Goal: Task Accomplishment & Management: Manage account settings

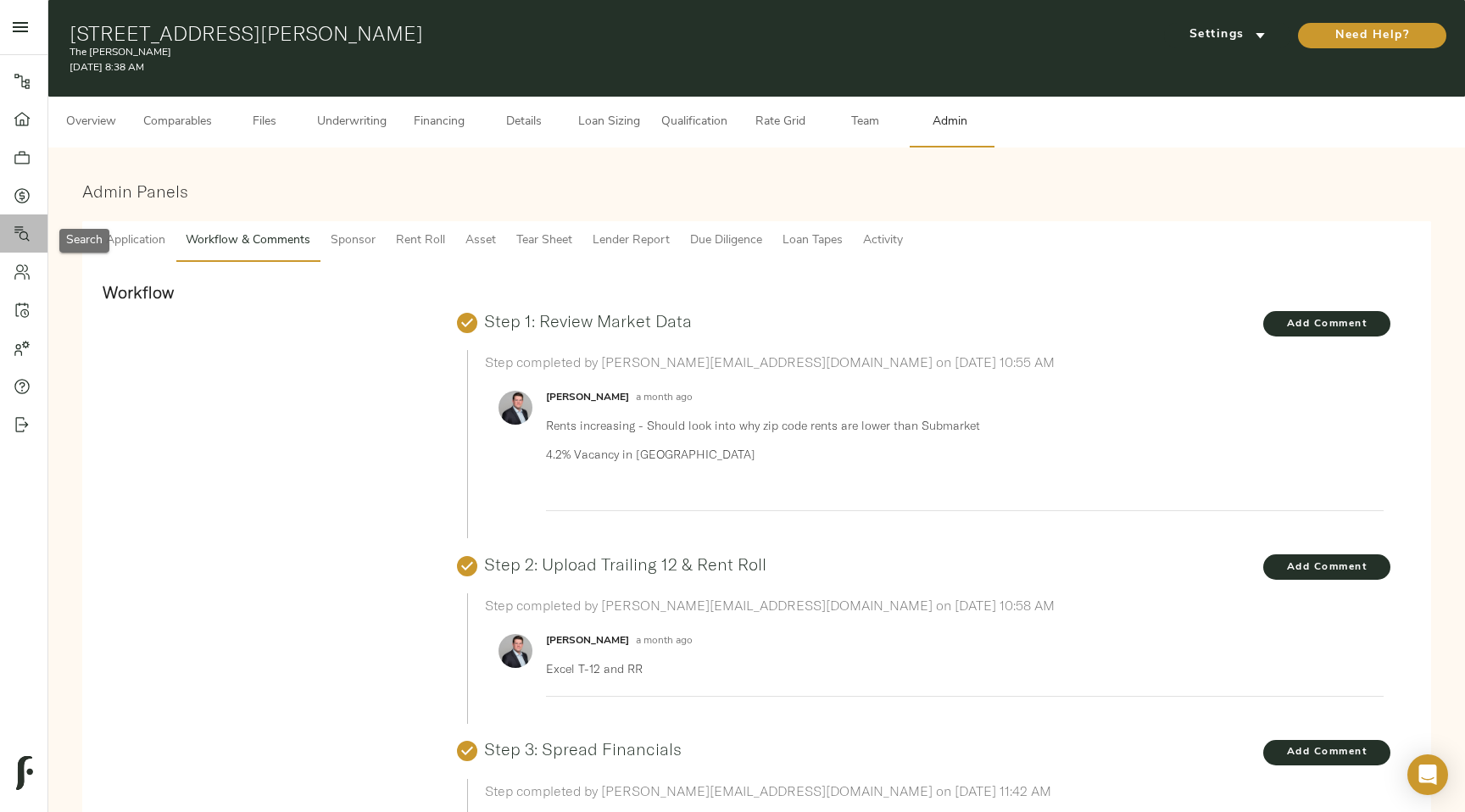
click at [33, 229] on div at bounding box center [30, 233] width 34 height 17
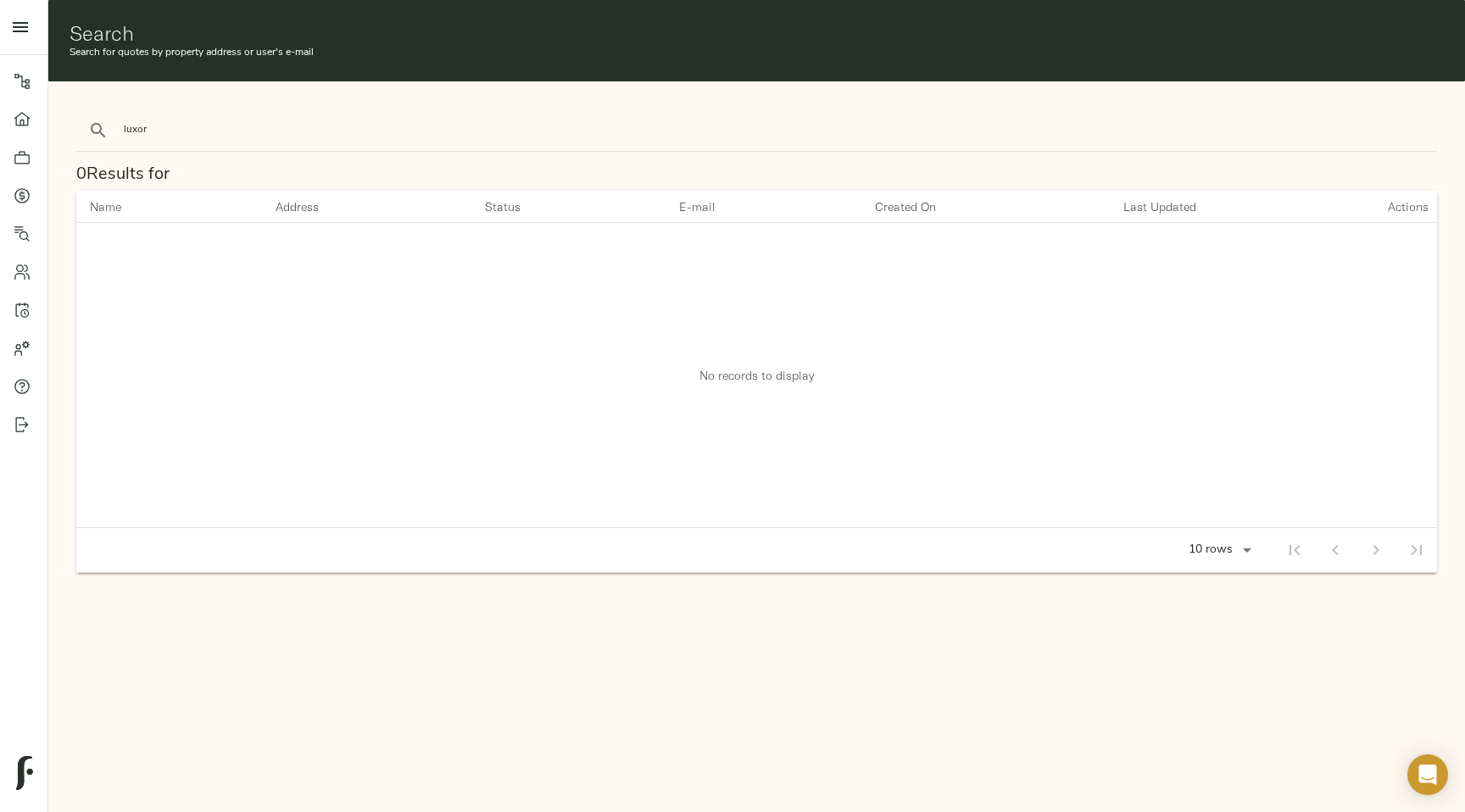
type input "luxor"
click at [80, 112] on button "search" at bounding box center [98, 131] width 38 height 38
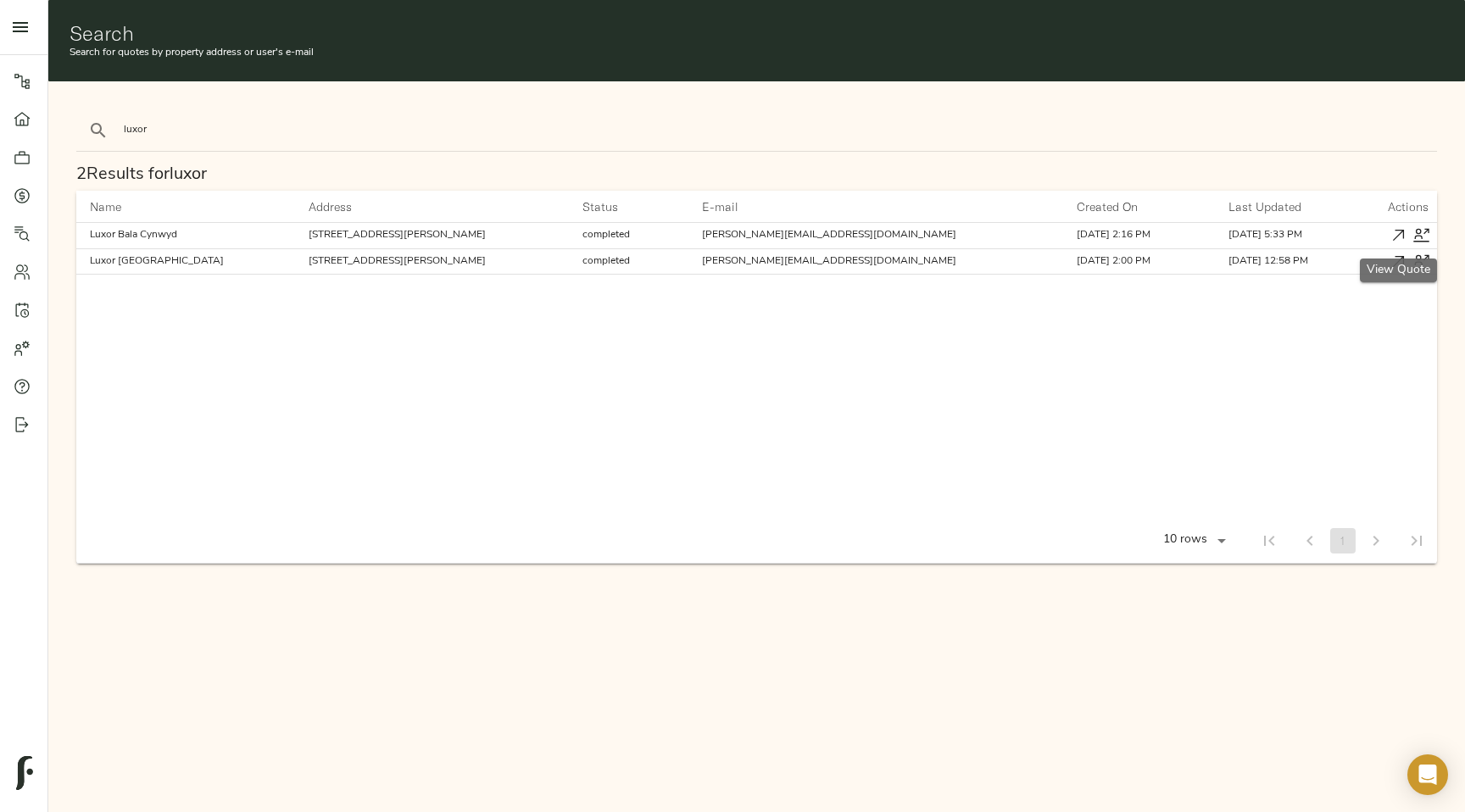
click at [1398, 236] on icon "button" at bounding box center [1398, 235] width 11 height 11
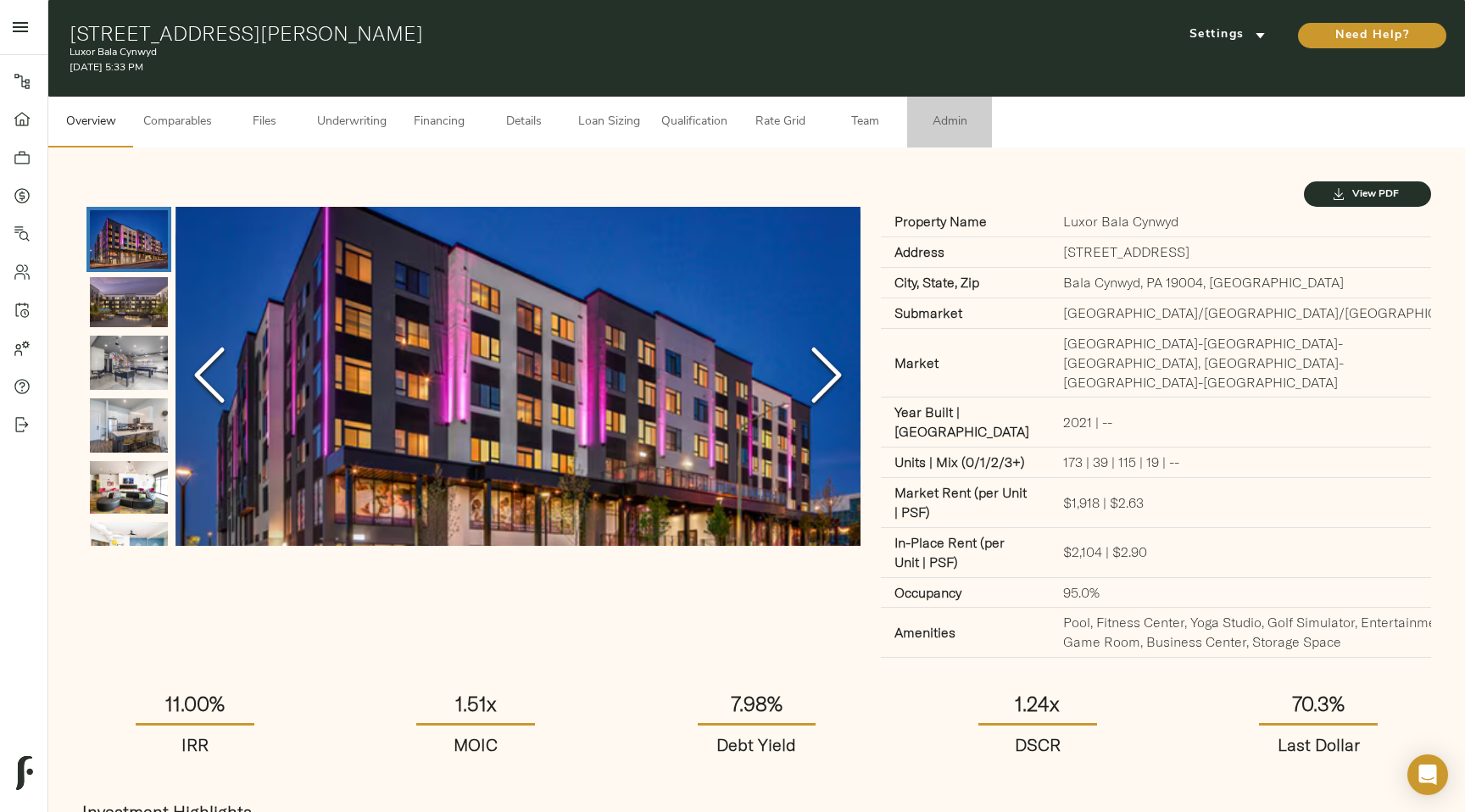
click at [973, 125] on span "Admin" at bounding box center [950, 123] width 65 height 21
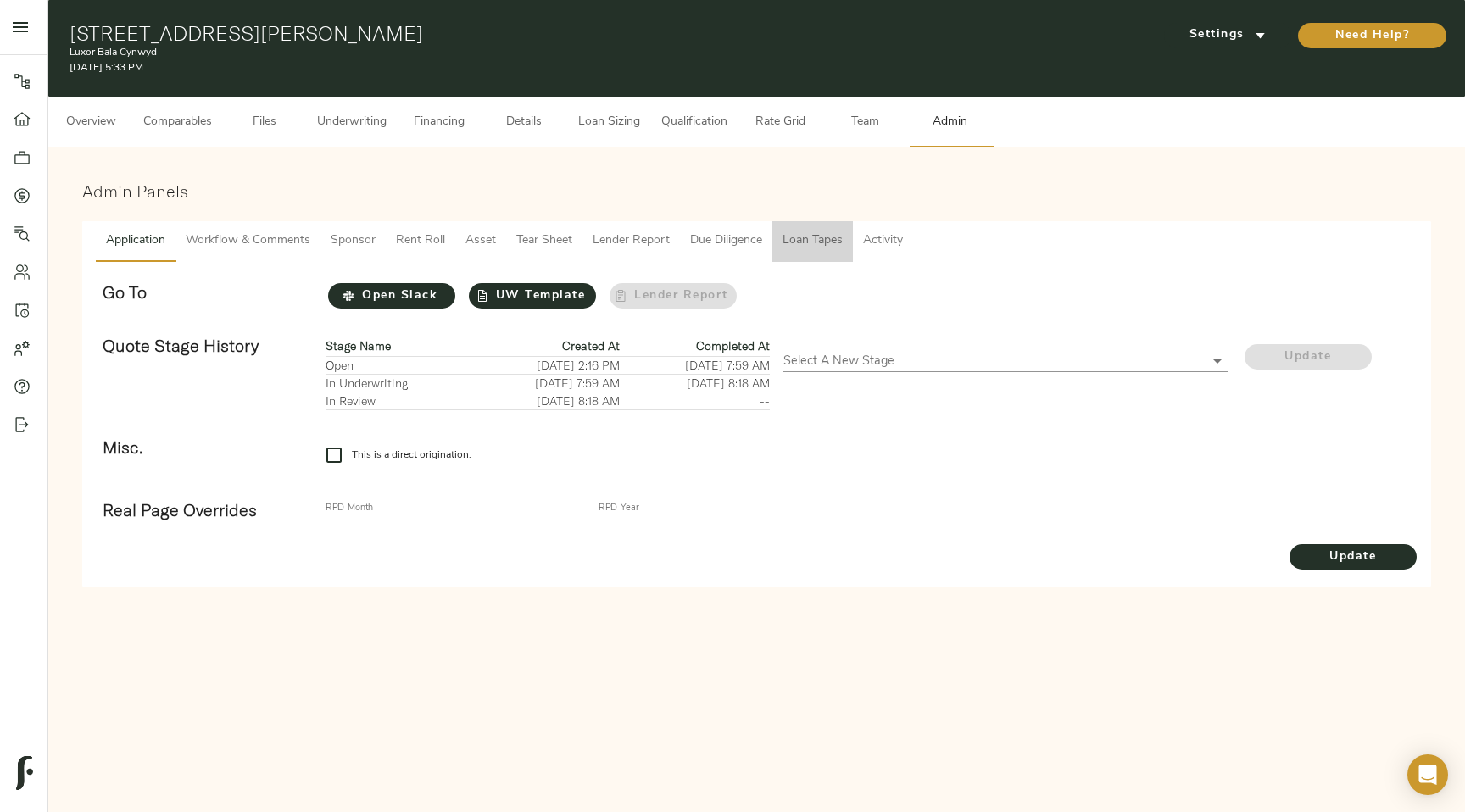
click at [810, 237] on span "Loan Tapes" at bounding box center [812, 241] width 60 height 21
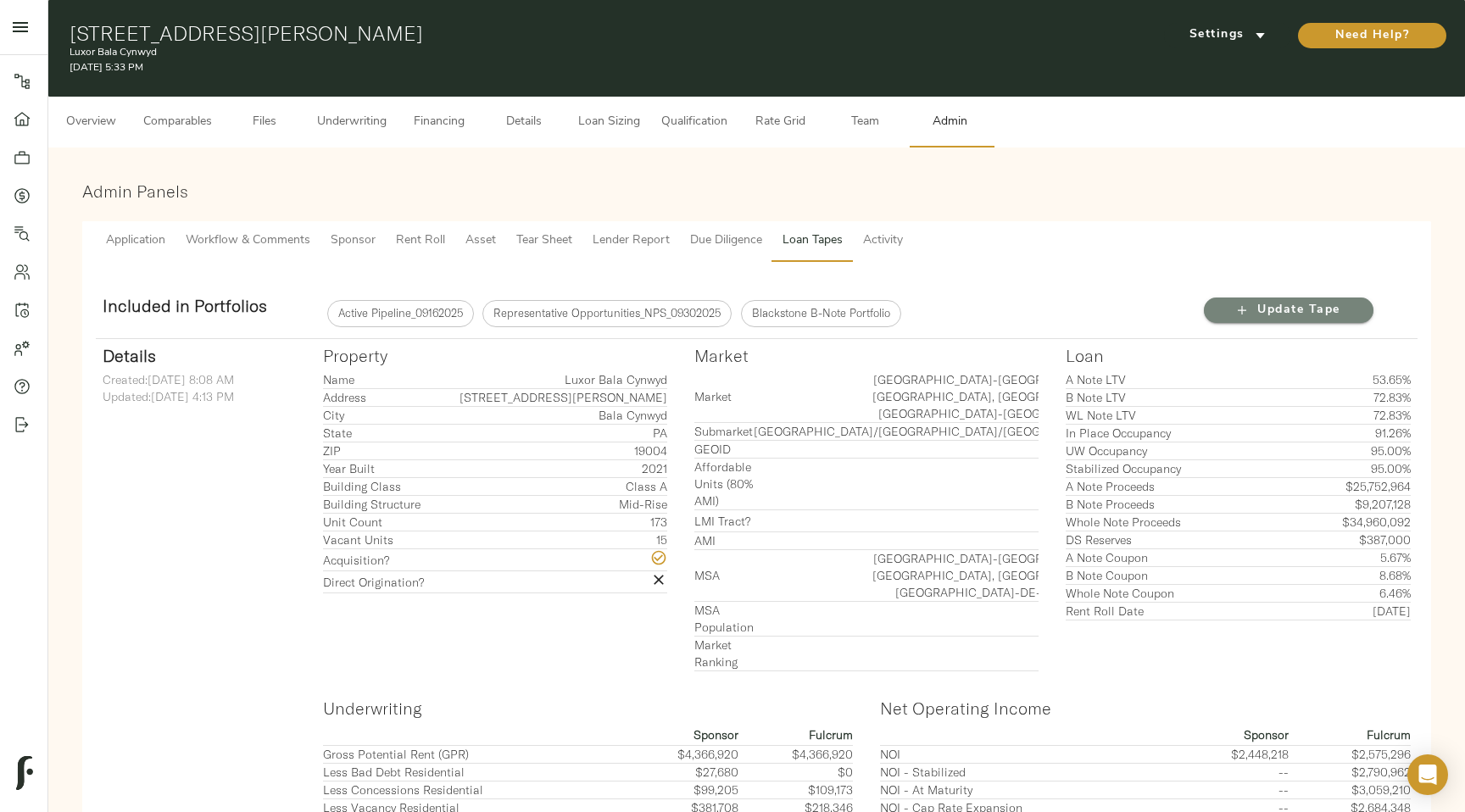
click at [1301, 305] on span "Update Tape" at bounding box center [1288, 310] width 136 height 21
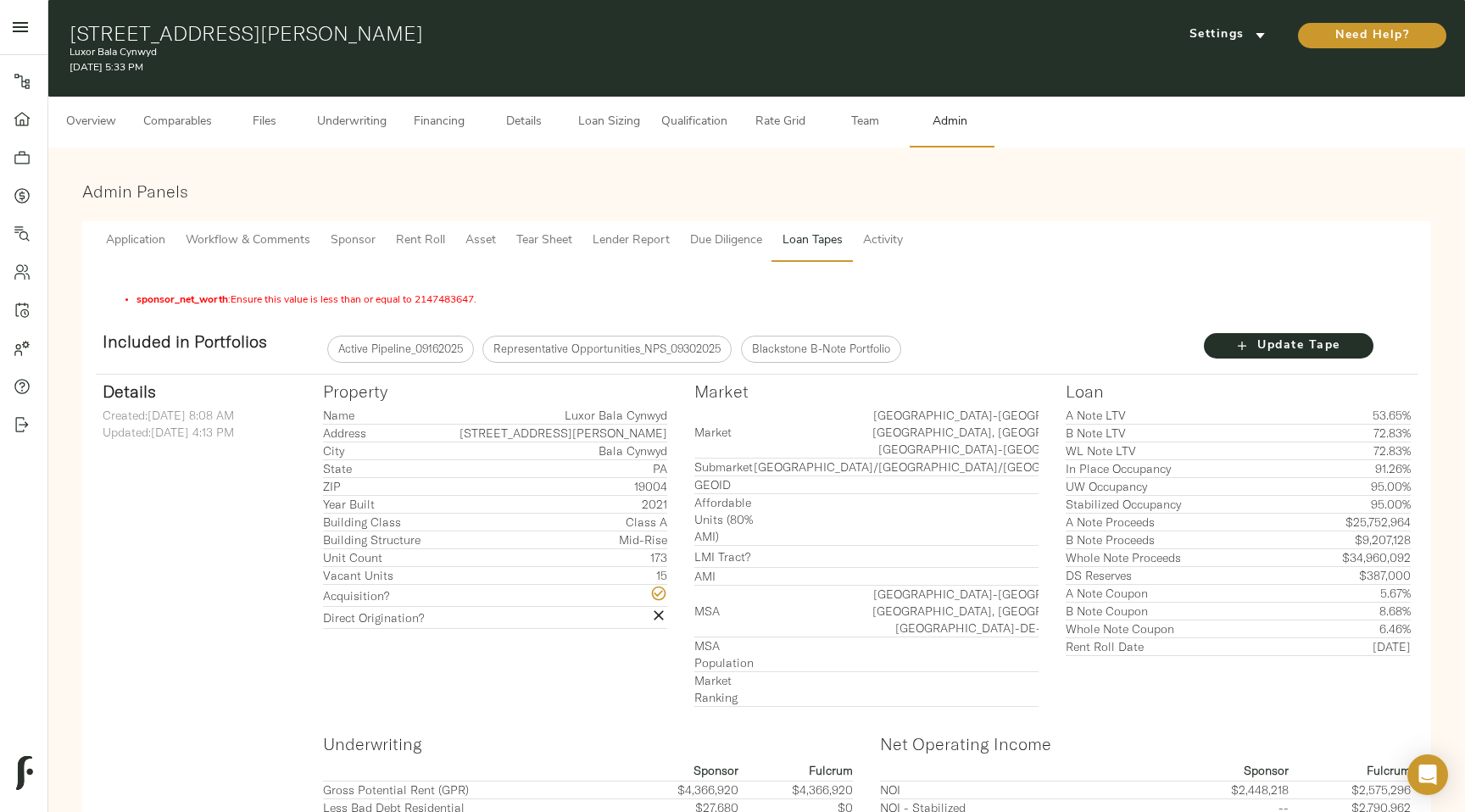
click at [451, 297] on li "sponsor_net_worth : Ensure this value is less than or equal to 2147483647." at bounding box center [774, 300] width 1274 height 15
copy li "2147483647"
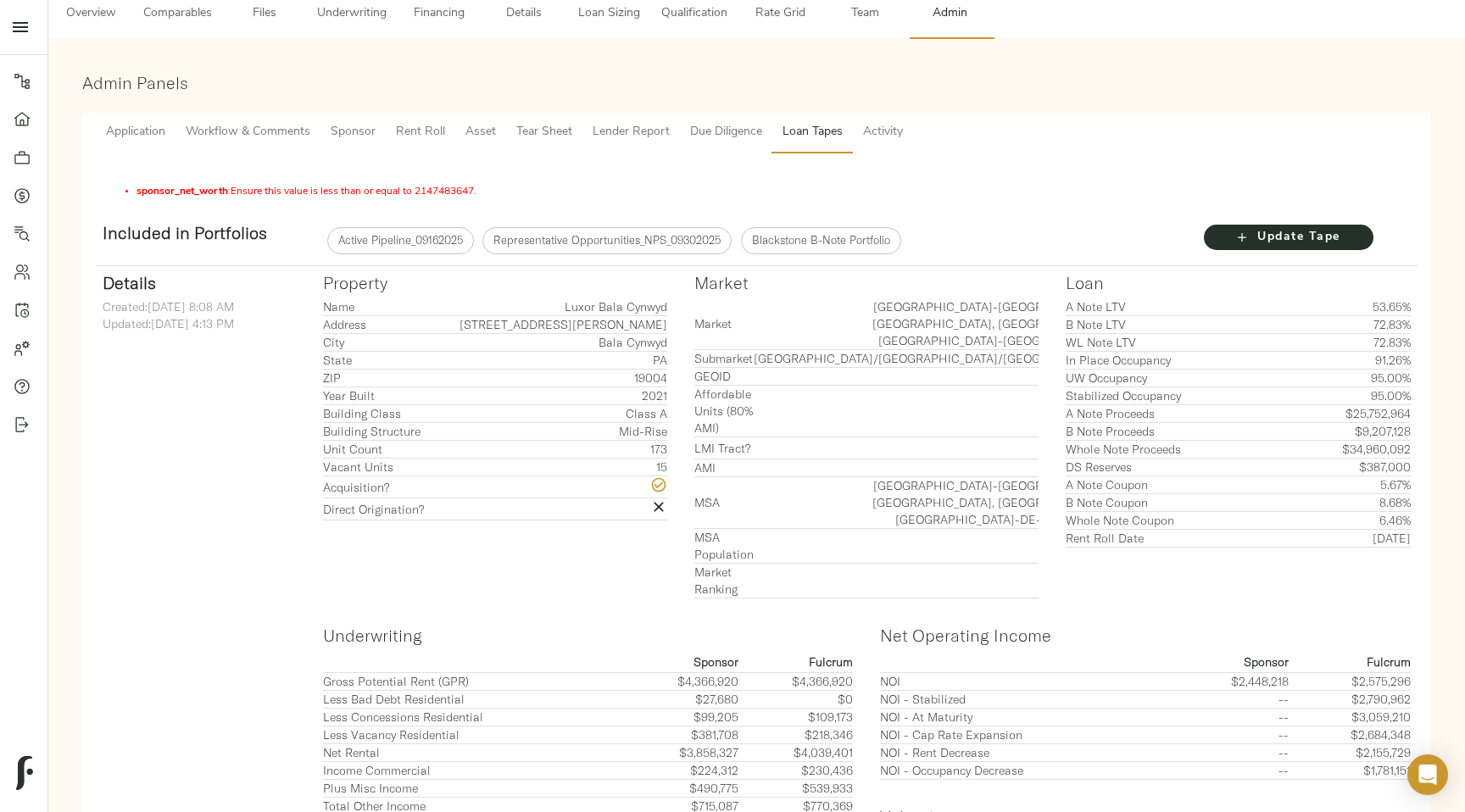
scroll to position [70, 0]
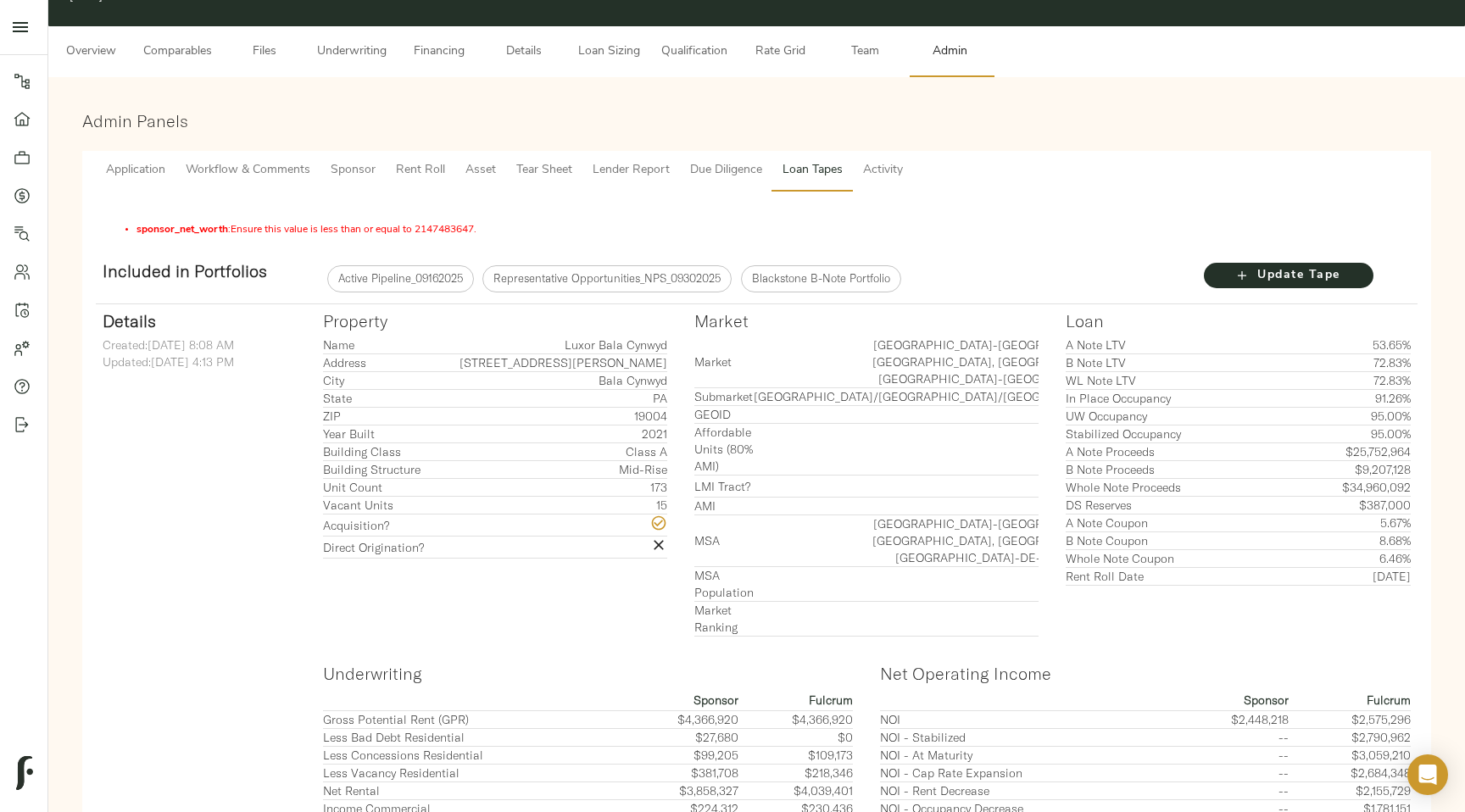
click at [449, 228] on li "sponsor_net_worth : Ensure this value is less than or equal to 2147483647." at bounding box center [774, 229] width 1274 height 15
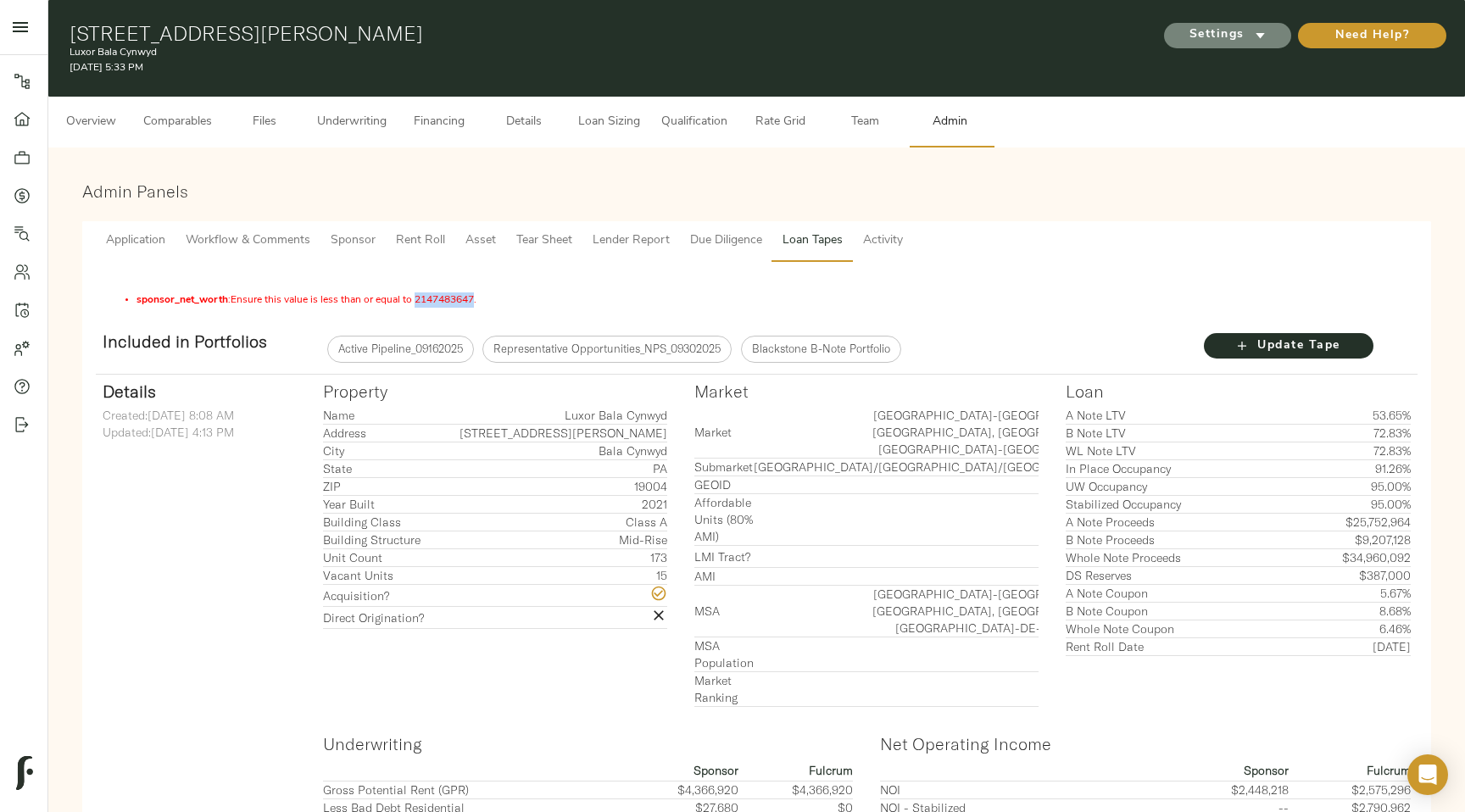
click at [1263, 41] on icon "submit" at bounding box center [1260, 35] width 18 height 18
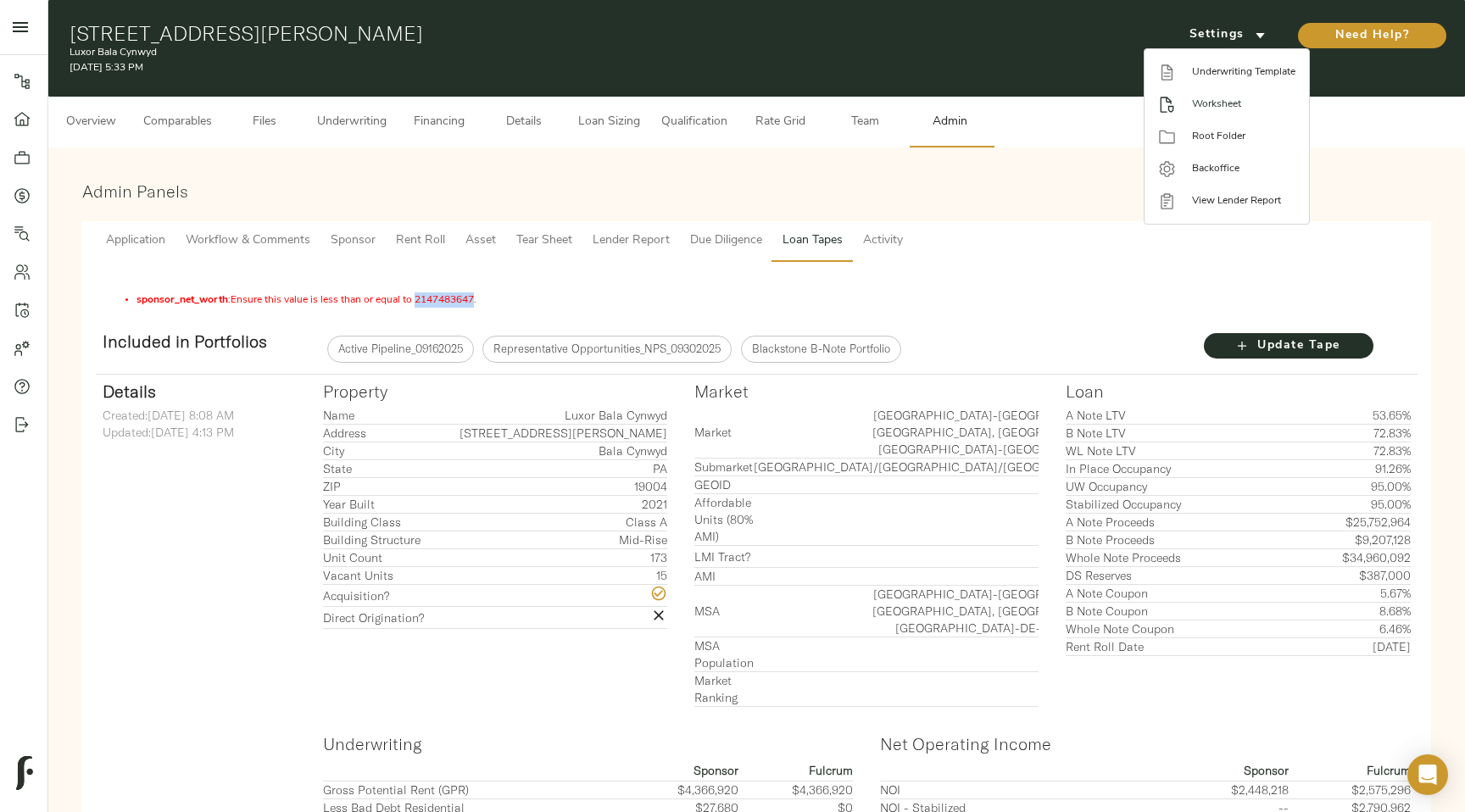
click at [1263, 102] on span "Worksheet" at bounding box center [1243, 103] width 103 height 15
click at [1187, 106] on div at bounding box center [1175, 104] width 34 height 18
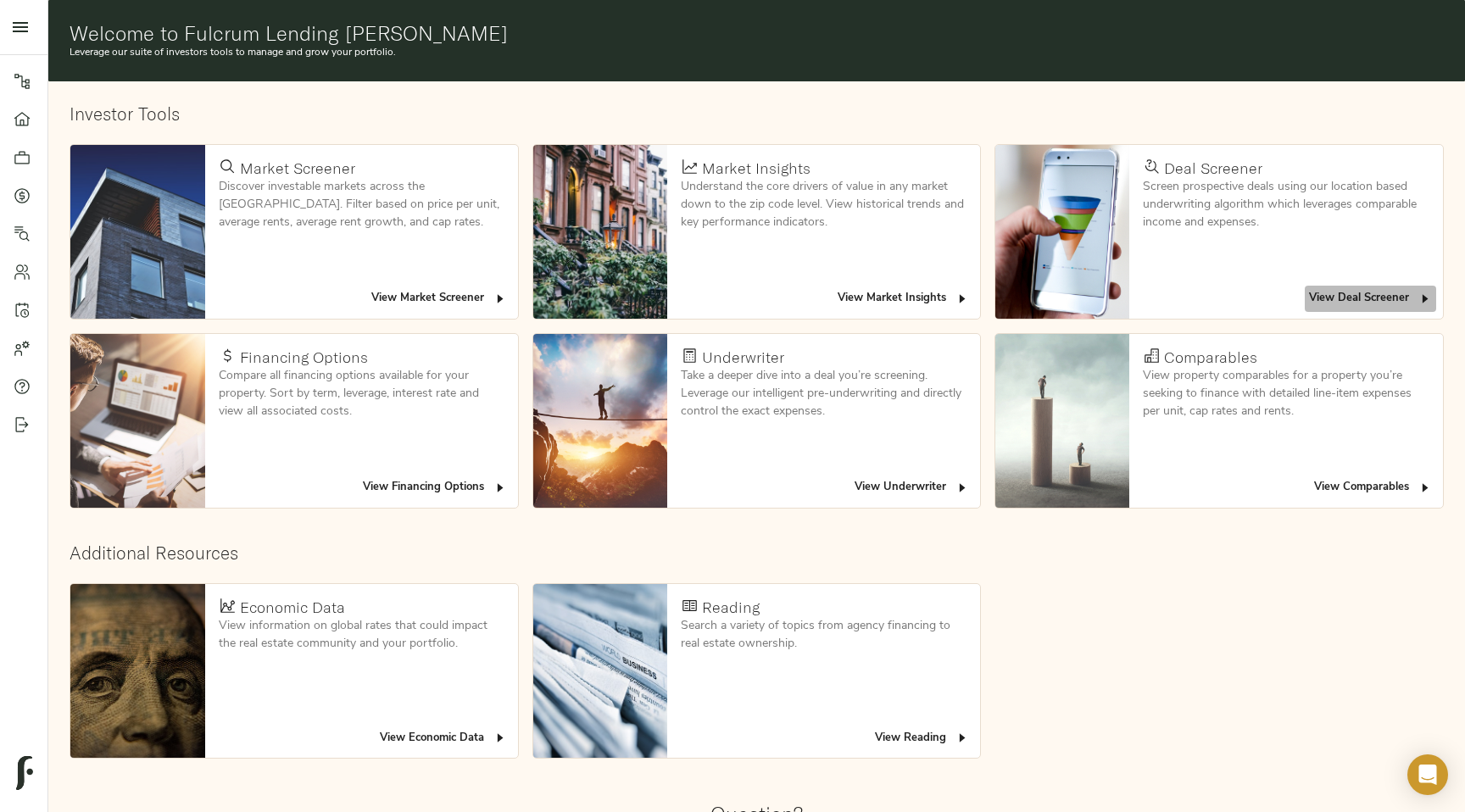
click at [1365, 297] on span "View Deal Screener" at bounding box center [1370, 299] width 123 height 19
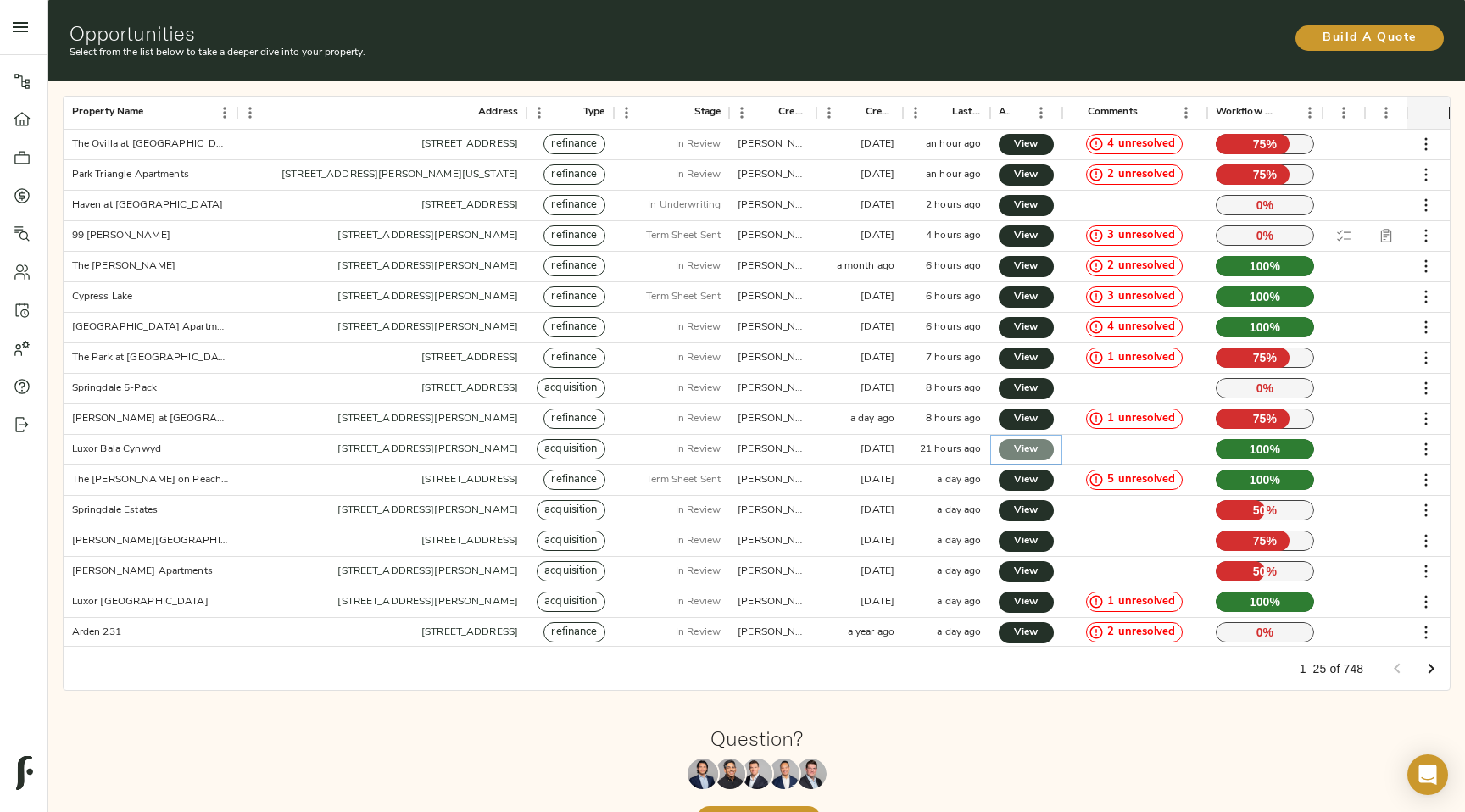
click at [1024, 452] on span "View" at bounding box center [1026, 449] width 21 height 18
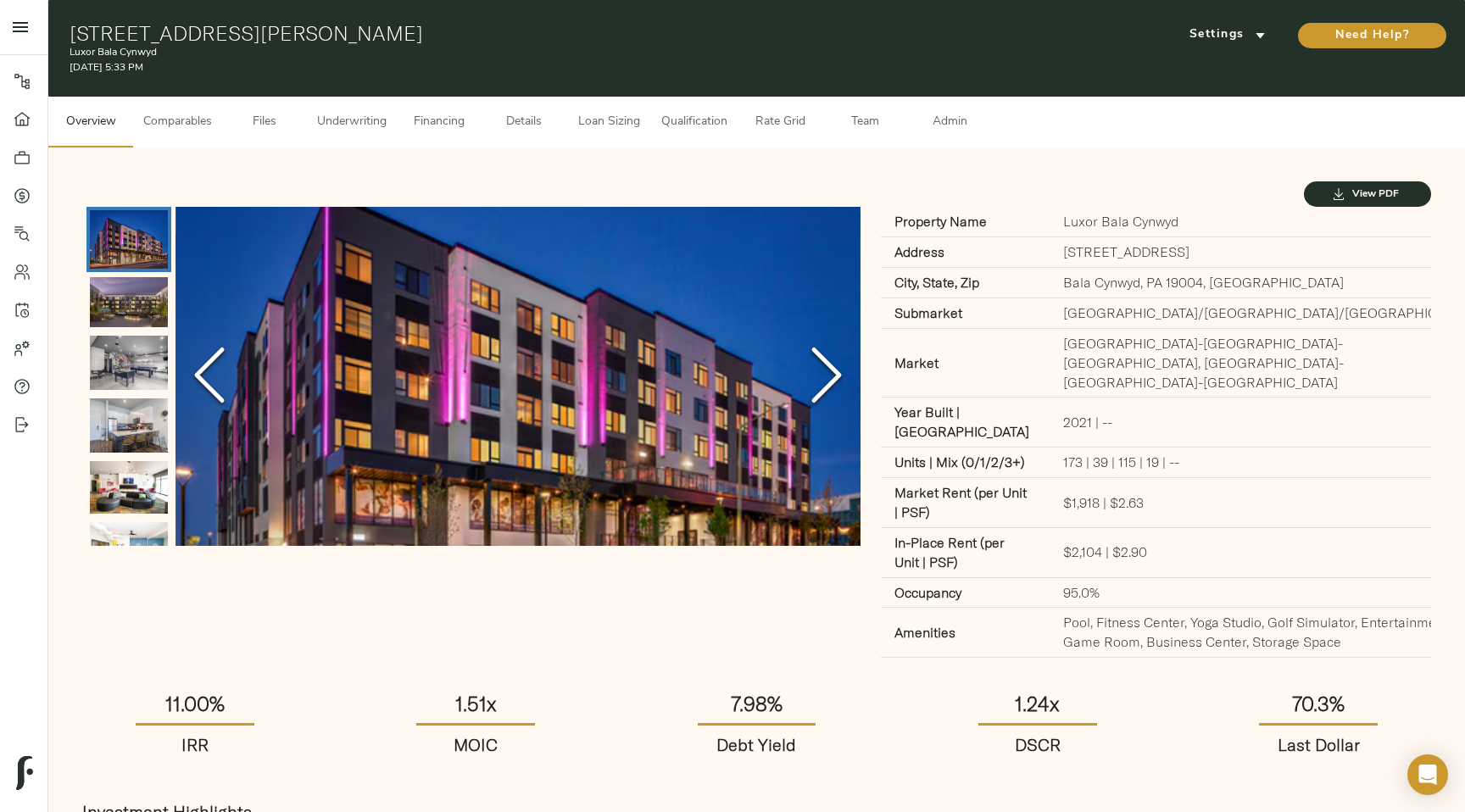
click at [947, 131] on span "Admin" at bounding box center [950, 123] width 65 height 21
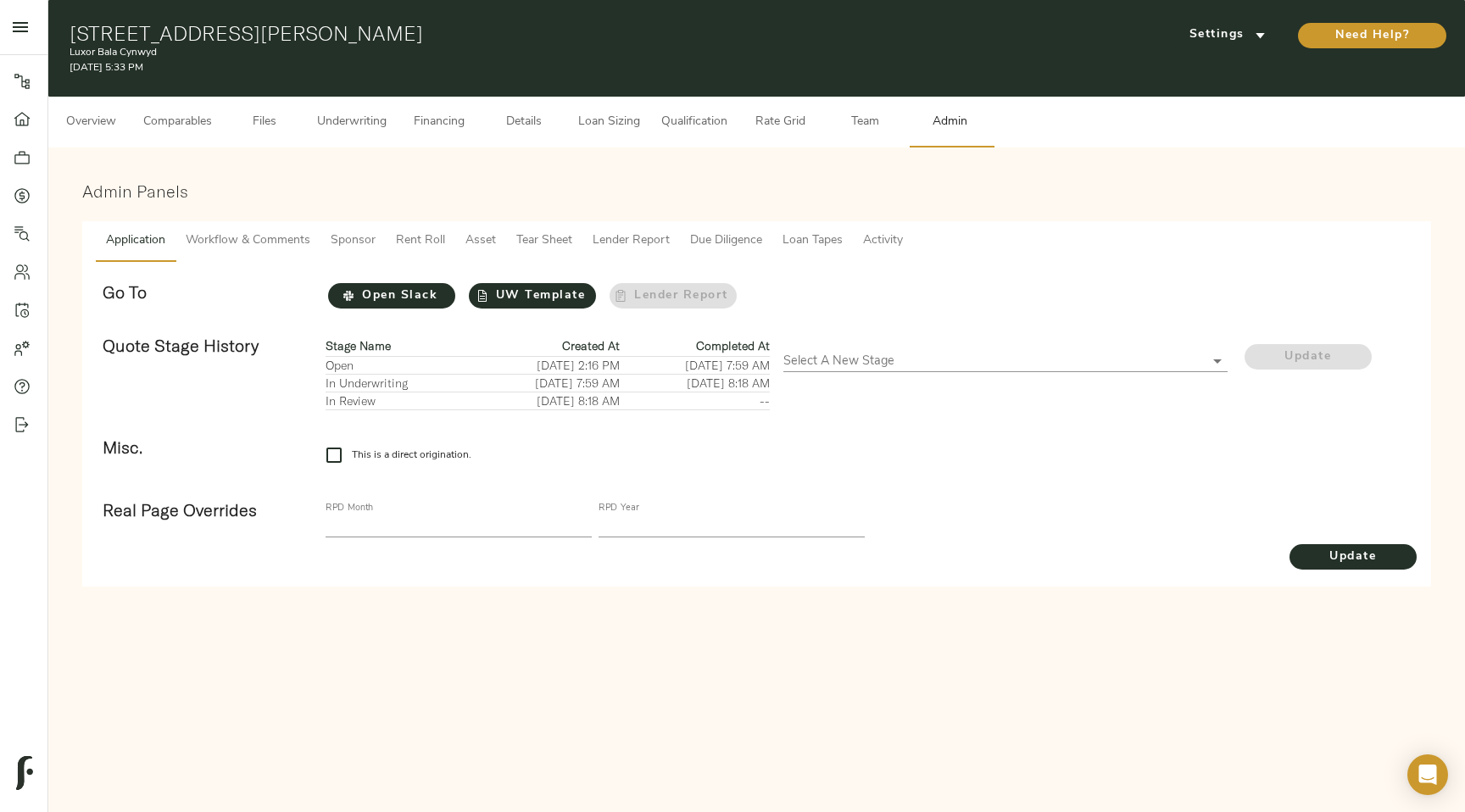
click at [799, 243] on span "Loan Tapes" at bounding box center [812, 241] width 60 height 21
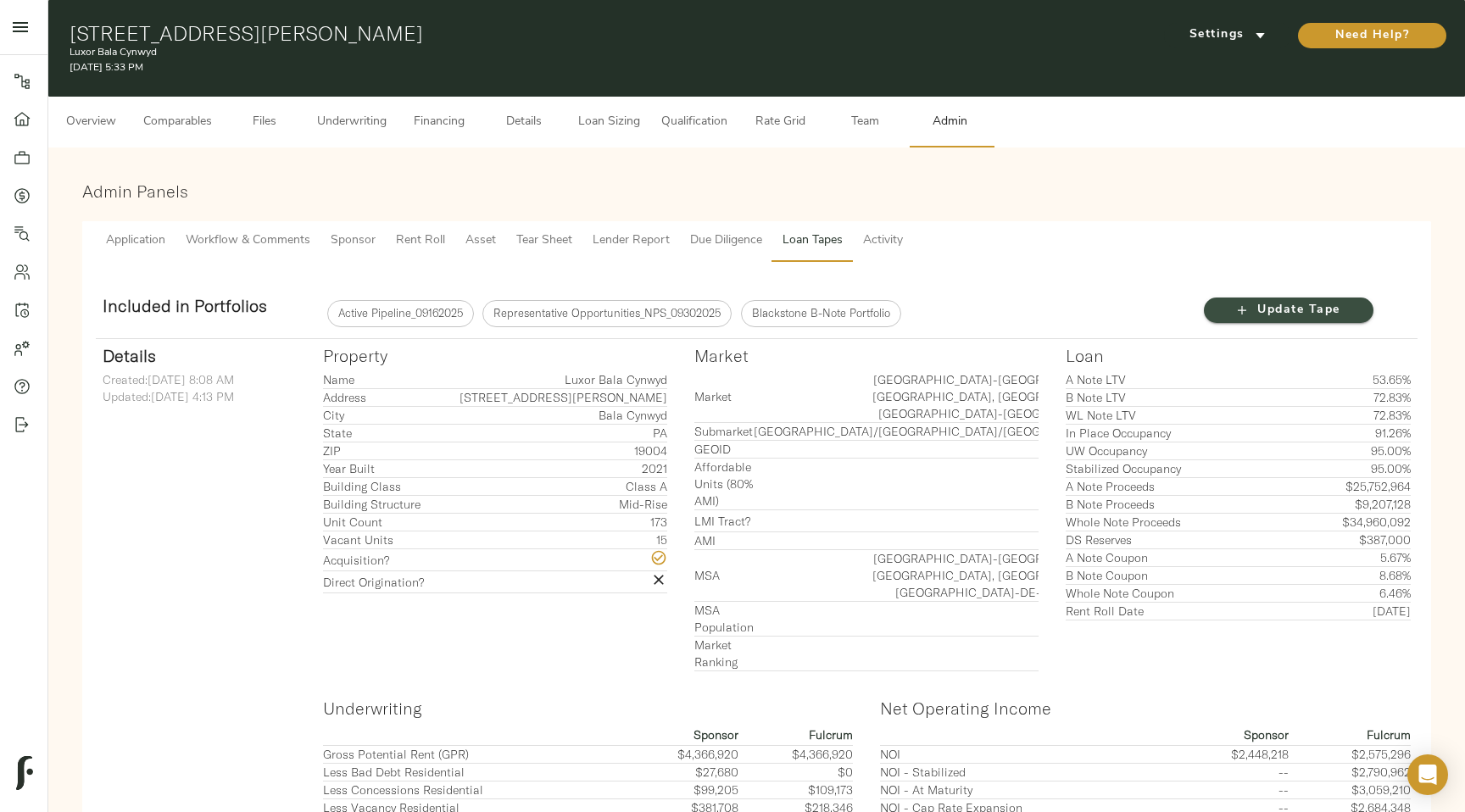
click at [1282, 312] on span "Update Tape" at bounding box center [1288, 310] width 136 height 21
click at [812, 315] on span "Blackstone B-Note Portfolio" at bounding box center [821, 313] width 159 height 17
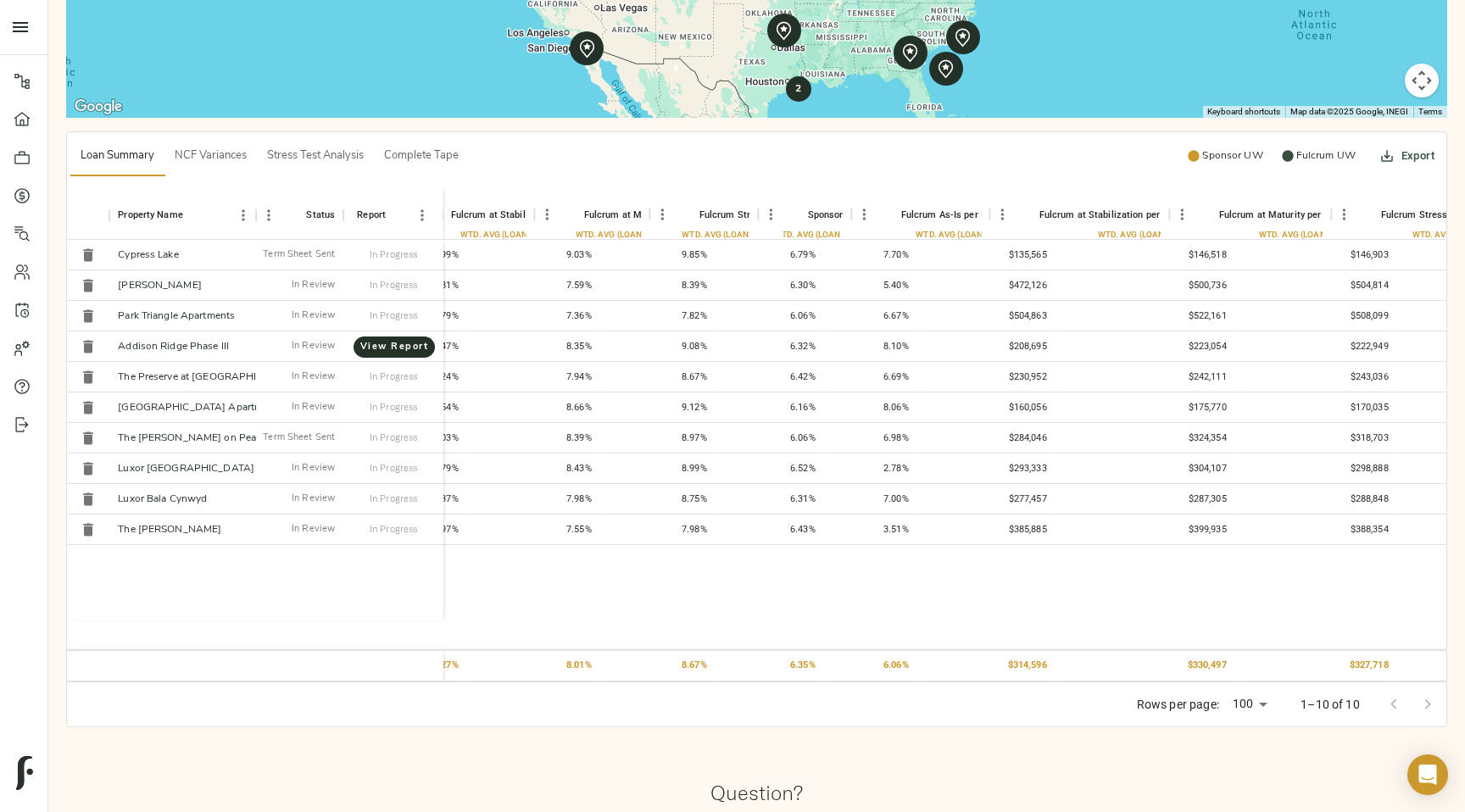
scroll to position [0, 4498]
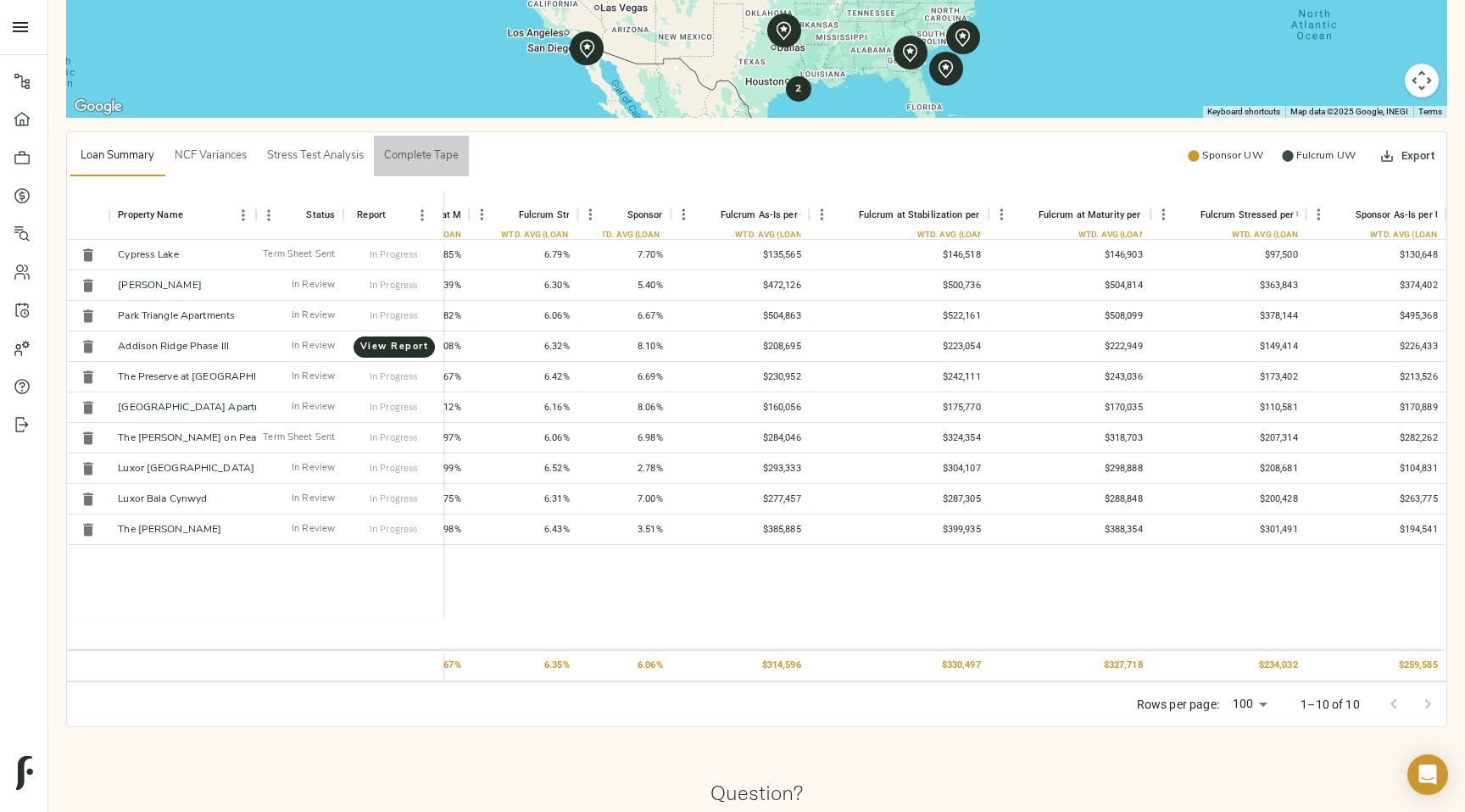
click at [430, 164] on span "Complete Tape" at bounding box center [421, 156] width 74 height 19
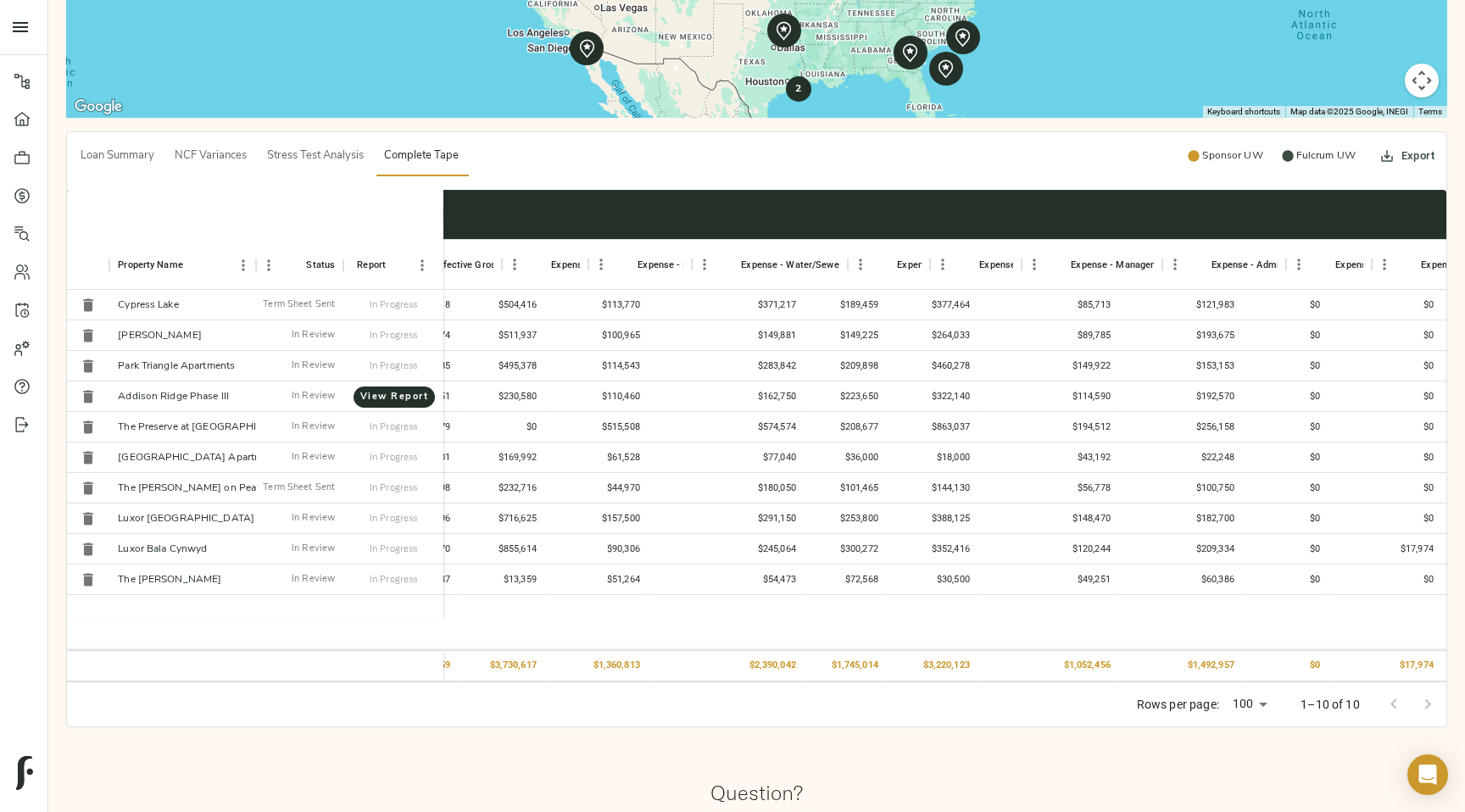
scroll to position [0, 6905]
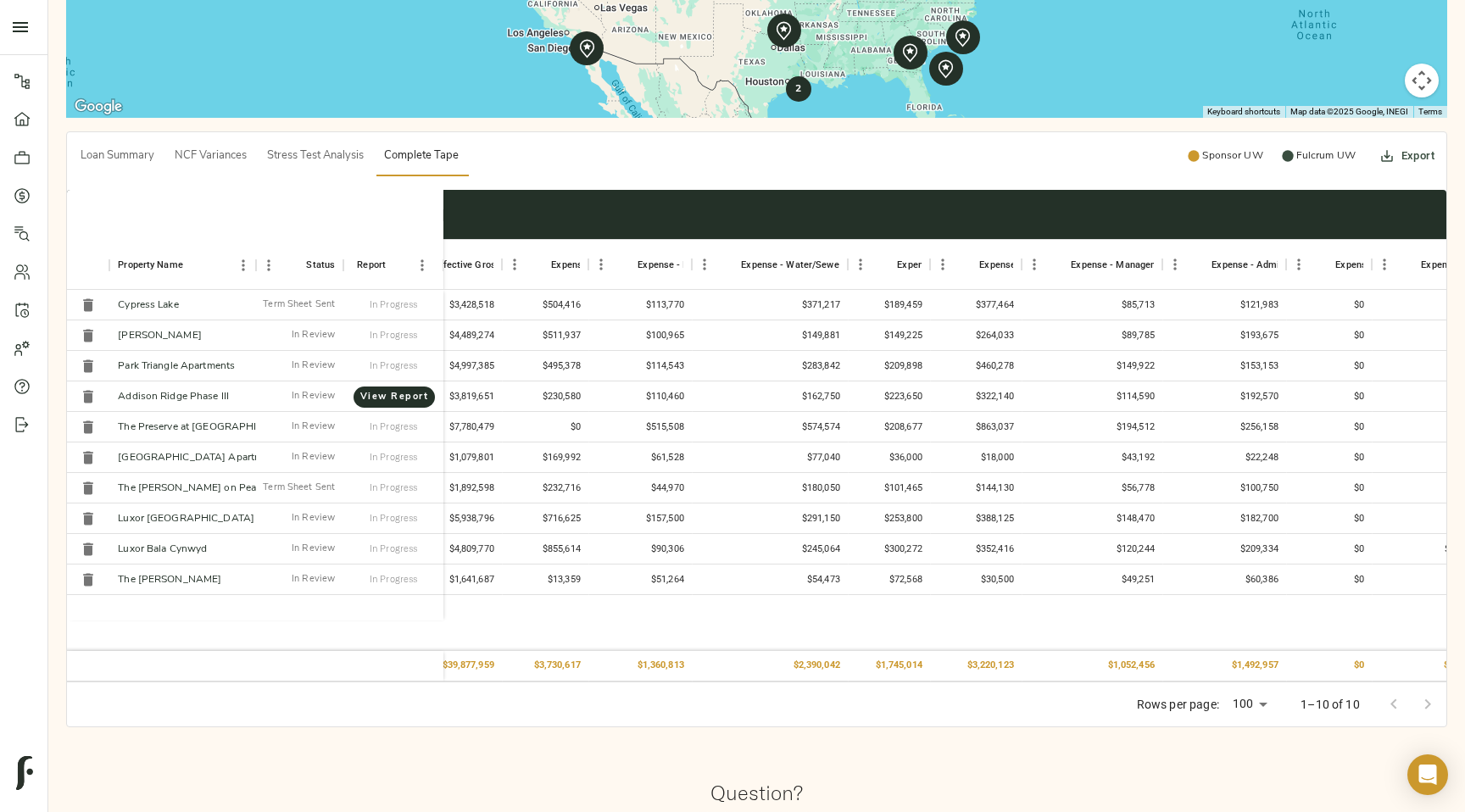
click at [136, 157] on span "Loan Summary" at bounding box center [117, 156] width 74 height 19
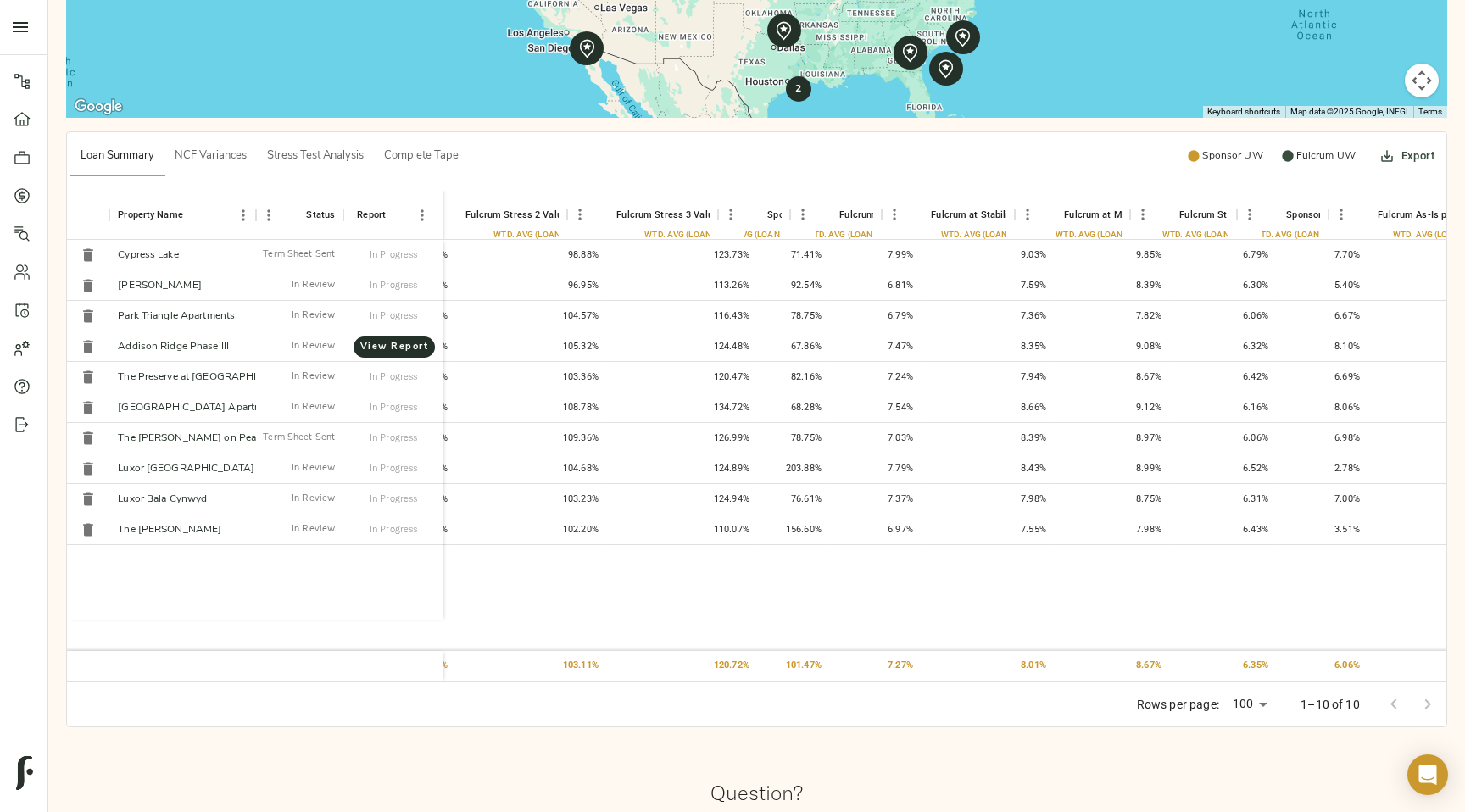
scroll to position [0, 4476]
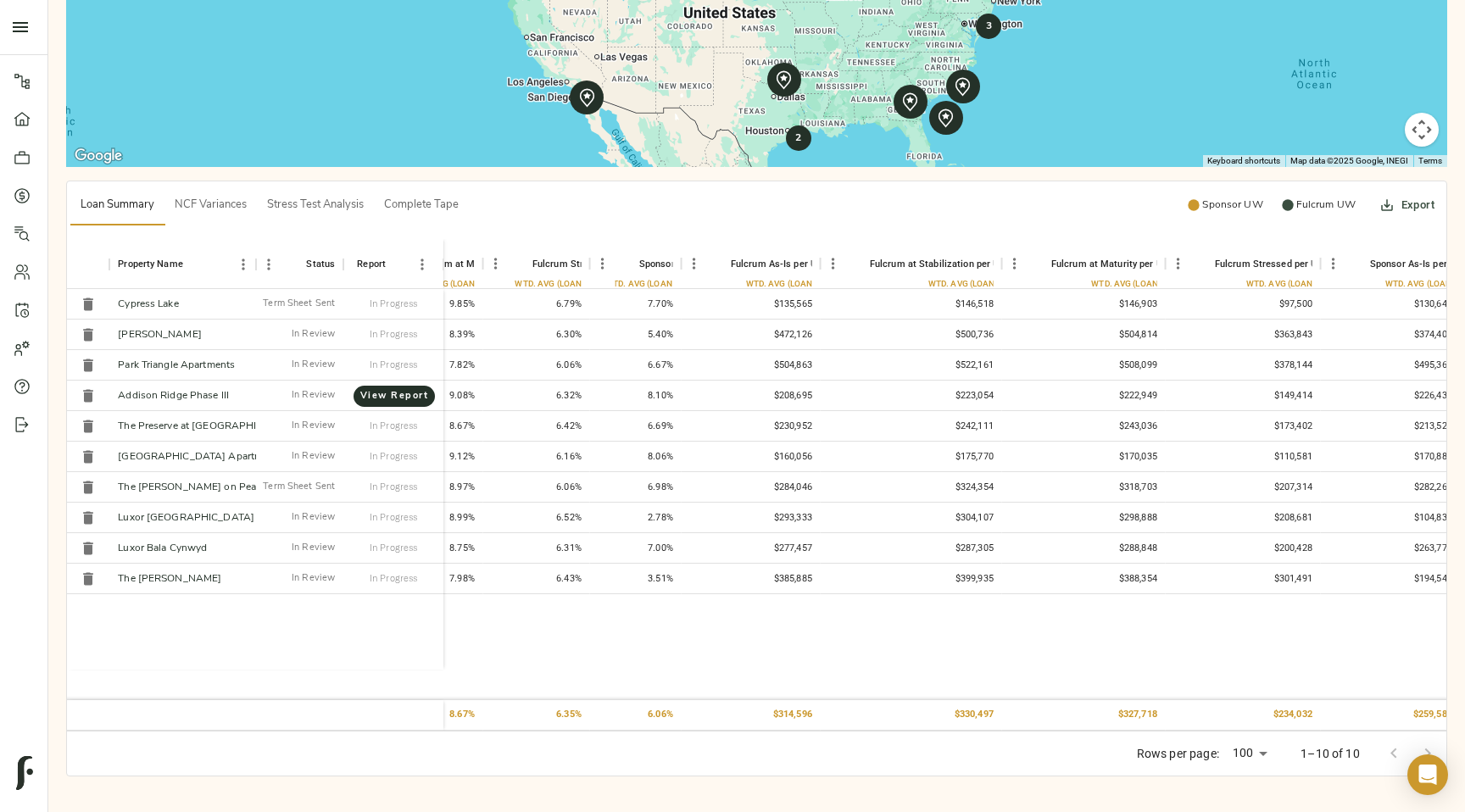
scroll to position [0, 4476]
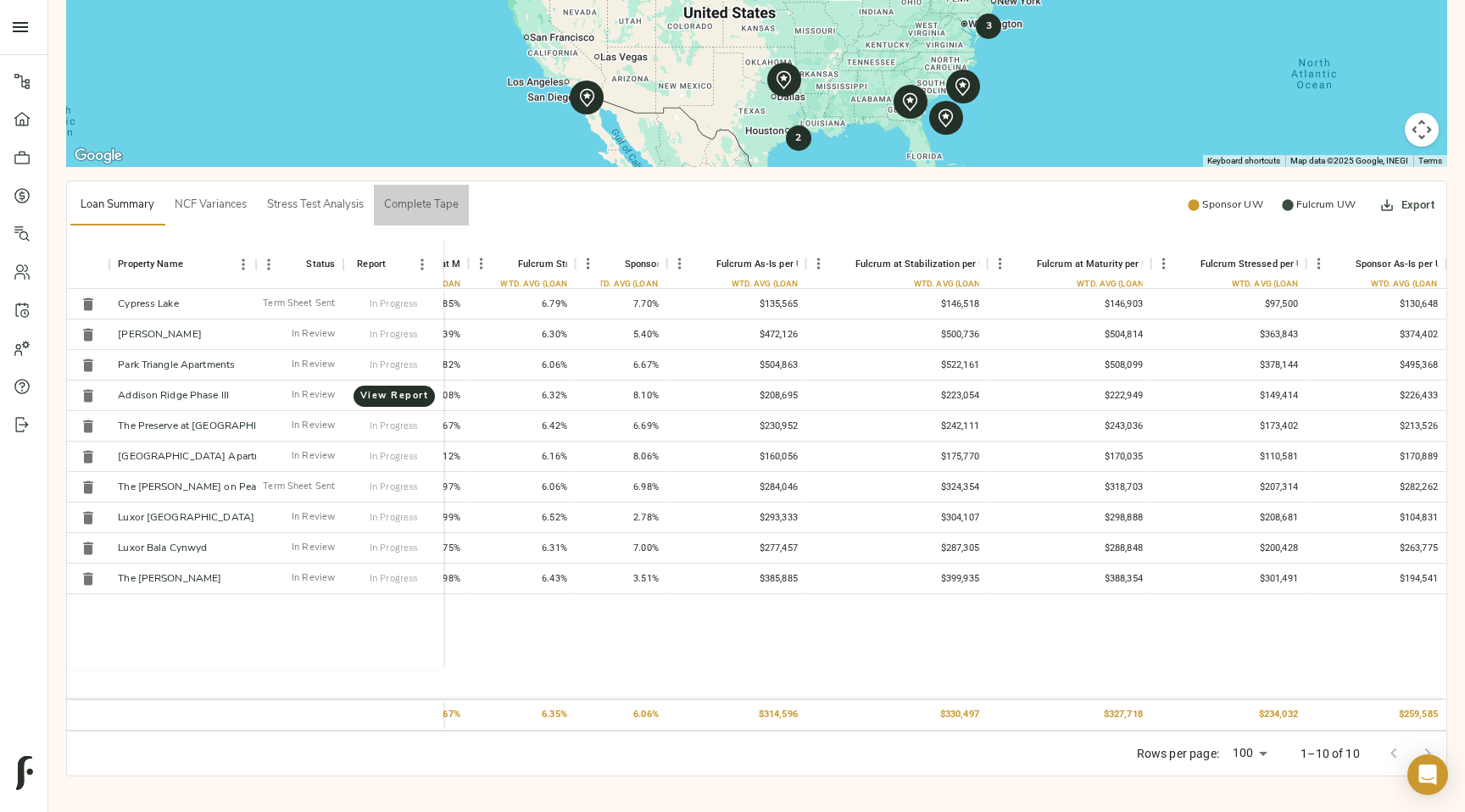
click at [405, 208] on span "Complete Tape" at bounding box center [421, 205] width 74 height 19
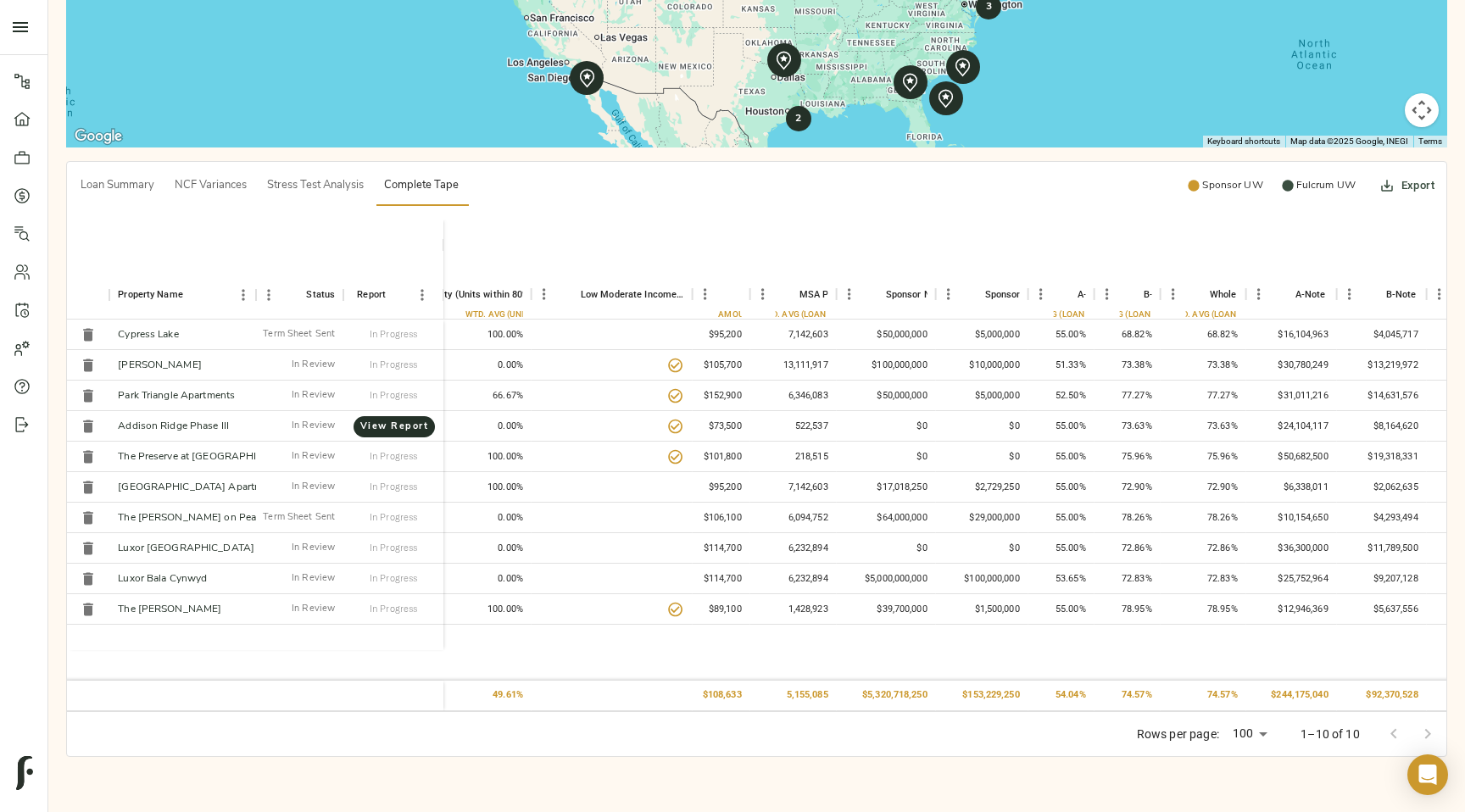
scroll to position [533, 0]
